Goal: Transaction & Acquisition: Purchase product/service

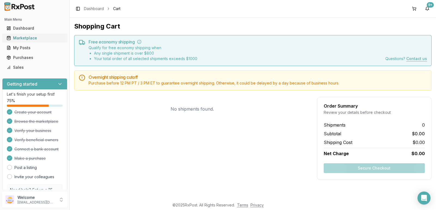
click at [35, 39] on div "Marketplace" at bounding box center [35, 37] width 56 height 5
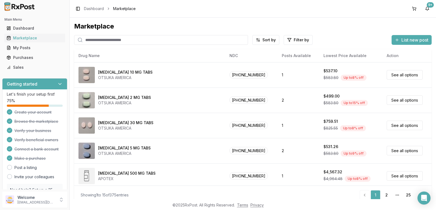
click at [117, 41] on input "search" at bounding box center [161, 40] width 174 height 10
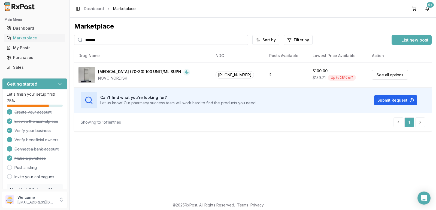
type input "*******"
